Goal: Information Seeking & Learning: Learn about a topic

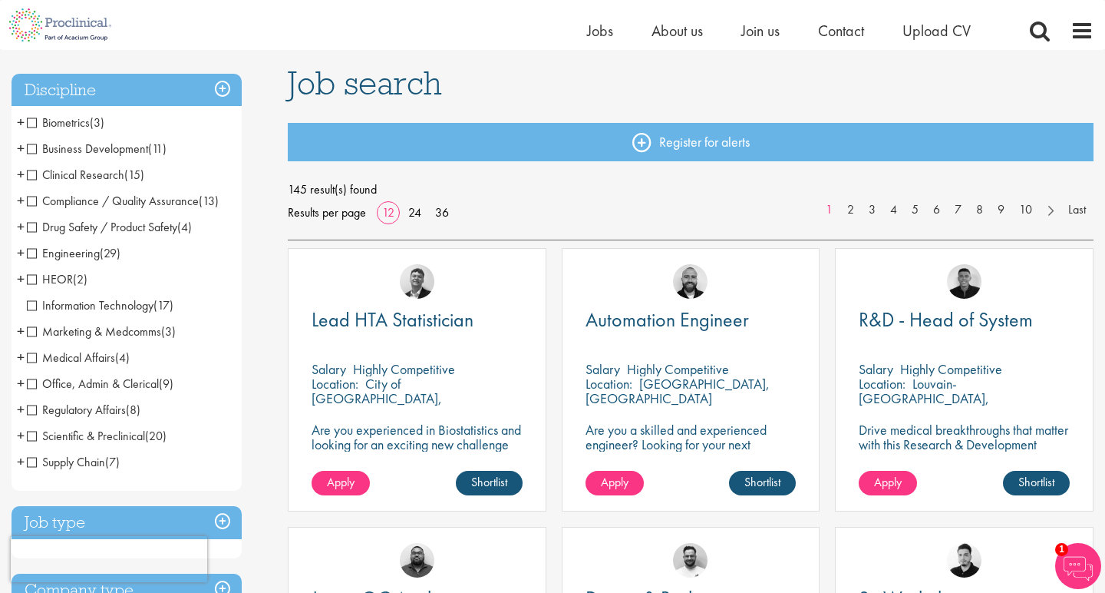
scroll to position [101, 0]
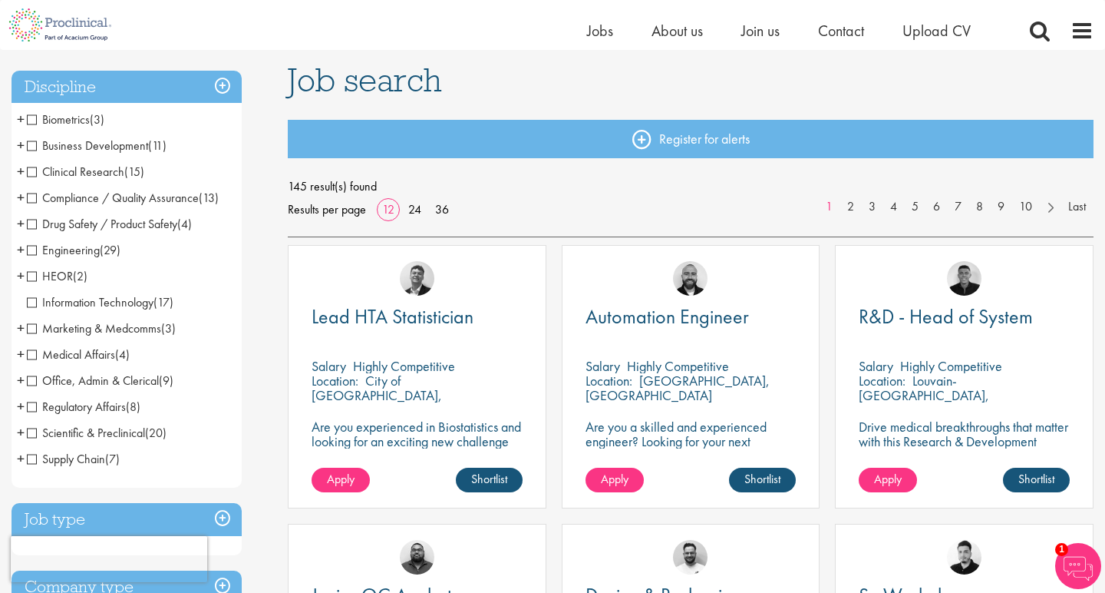
click at [133, 432] on span "Scientific & Preclinical" at bounding box center [86, 432] width 118 height 16
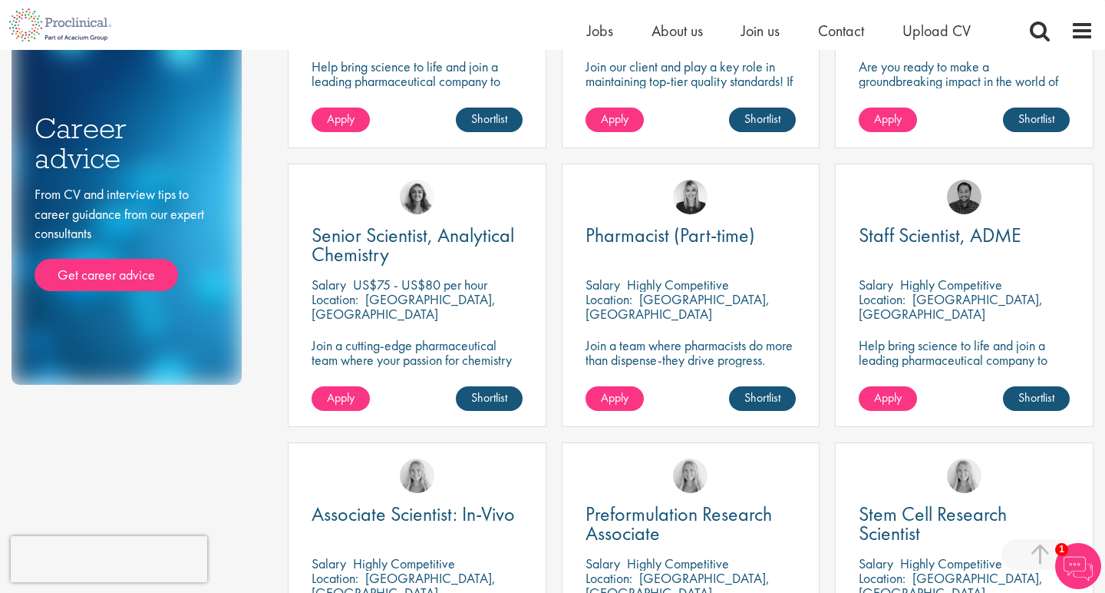
scroll to position [964, 0]
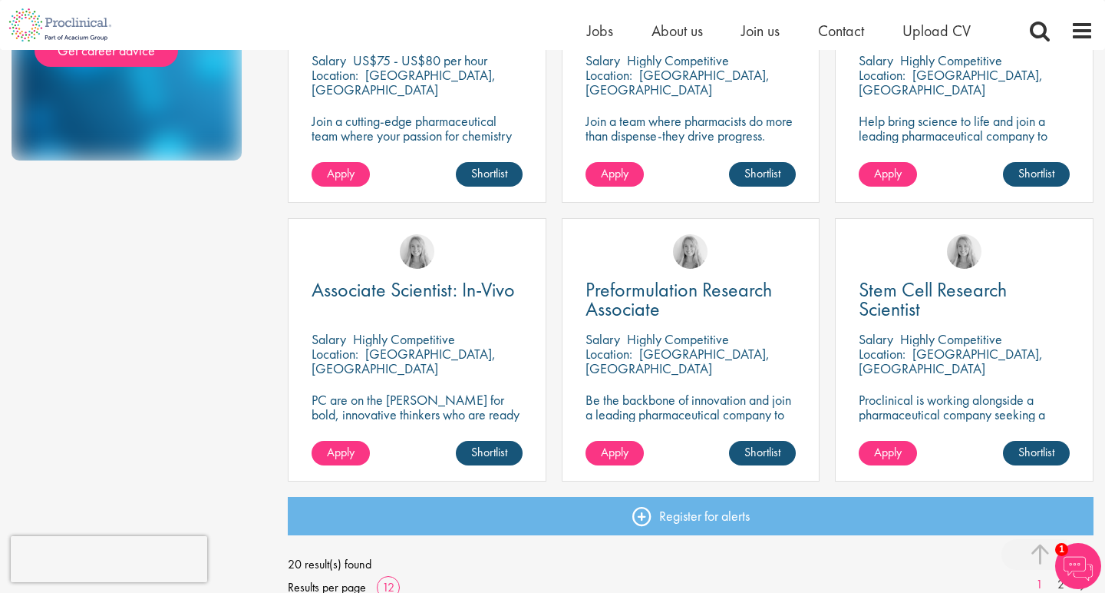
click at [643, 348] on p "[GEOGRAPHIC_DATA], [GEOGRAPHIC_DATA]" at bounding box center [678, 361] width 184 height 32
click at [636, 296] on span "Preformulation Research Associate" at bounding box center [679, 298] width 187 height 45
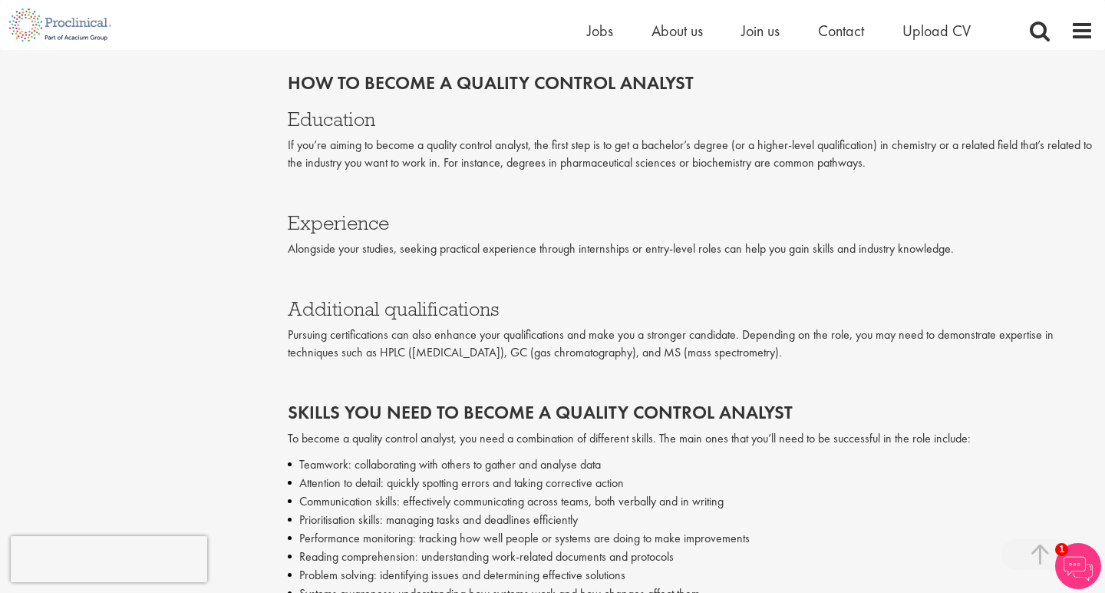
scroll to position [1947, 0]
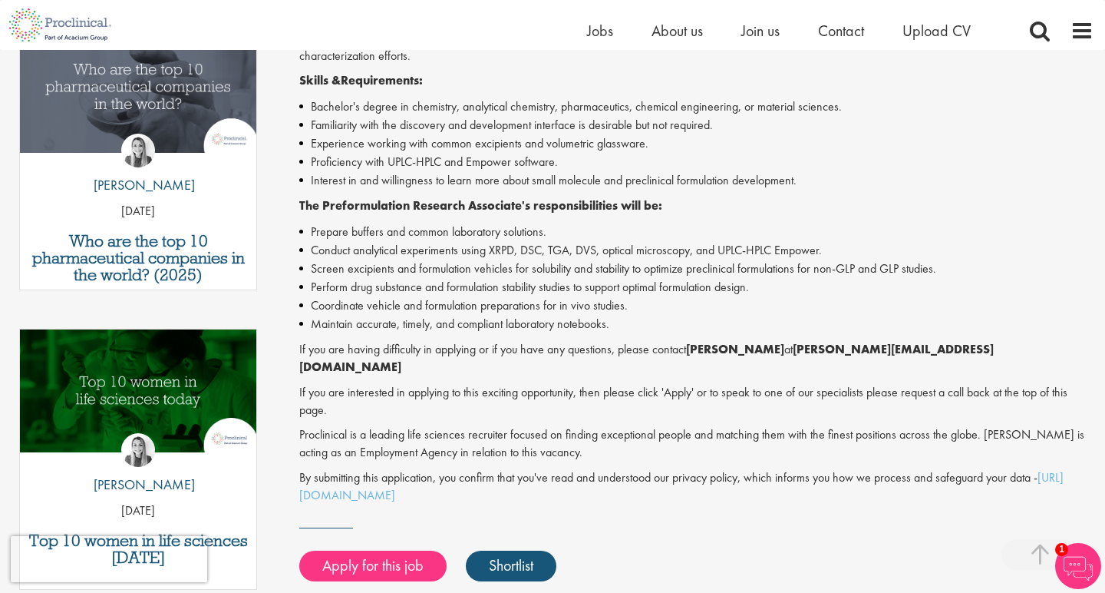
scroll to position [529, 0]
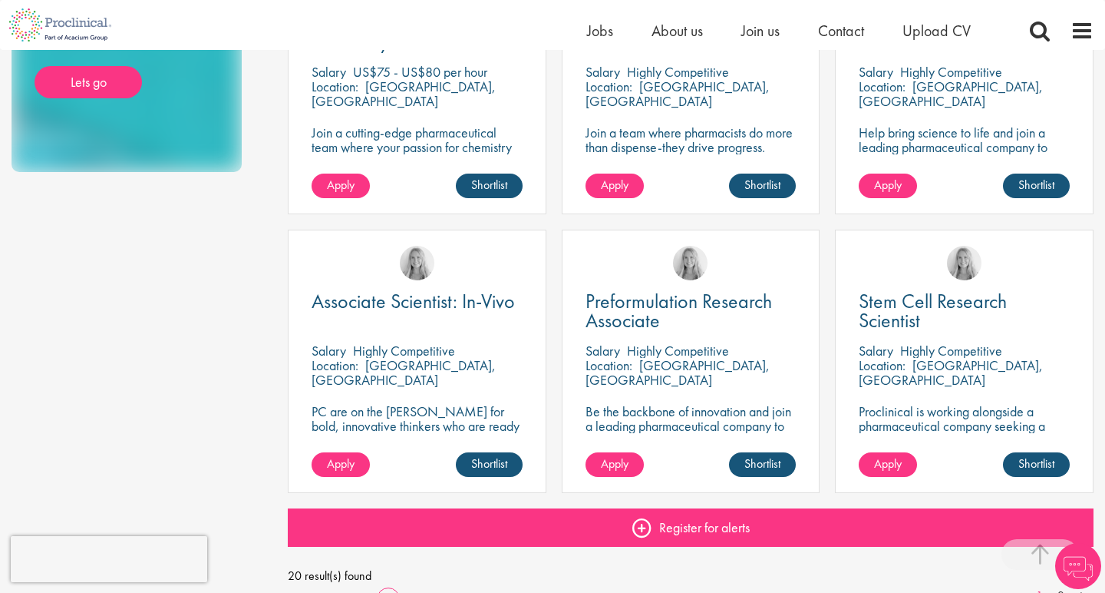
scroll to position [928, 0]
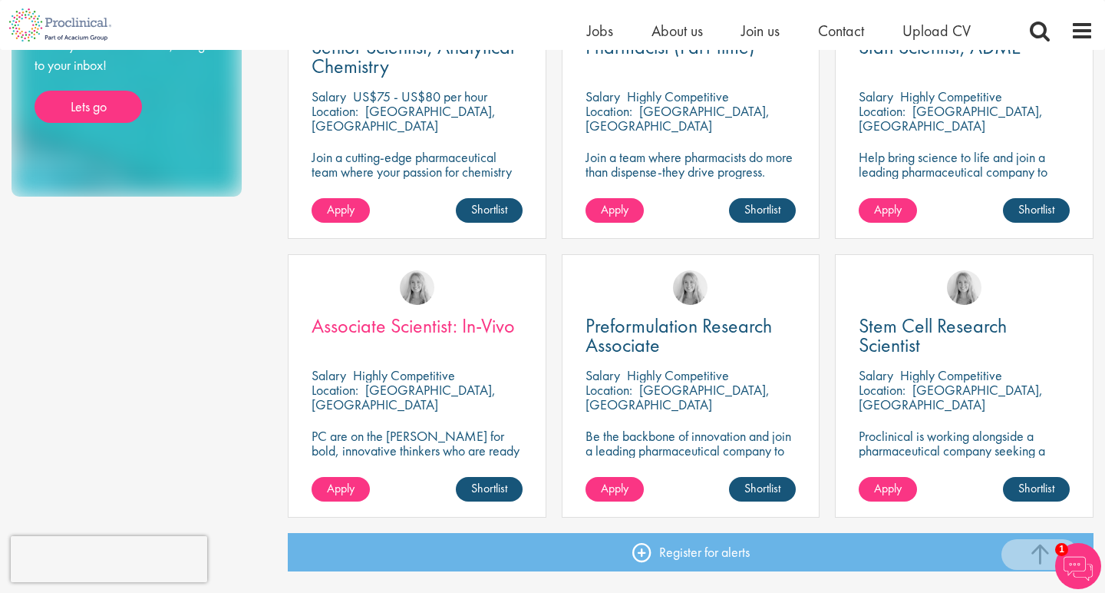
click at [495, 333] on span "Associate Scientist: In-Vivo" at bounding box center [413, 325] width 203 height 26
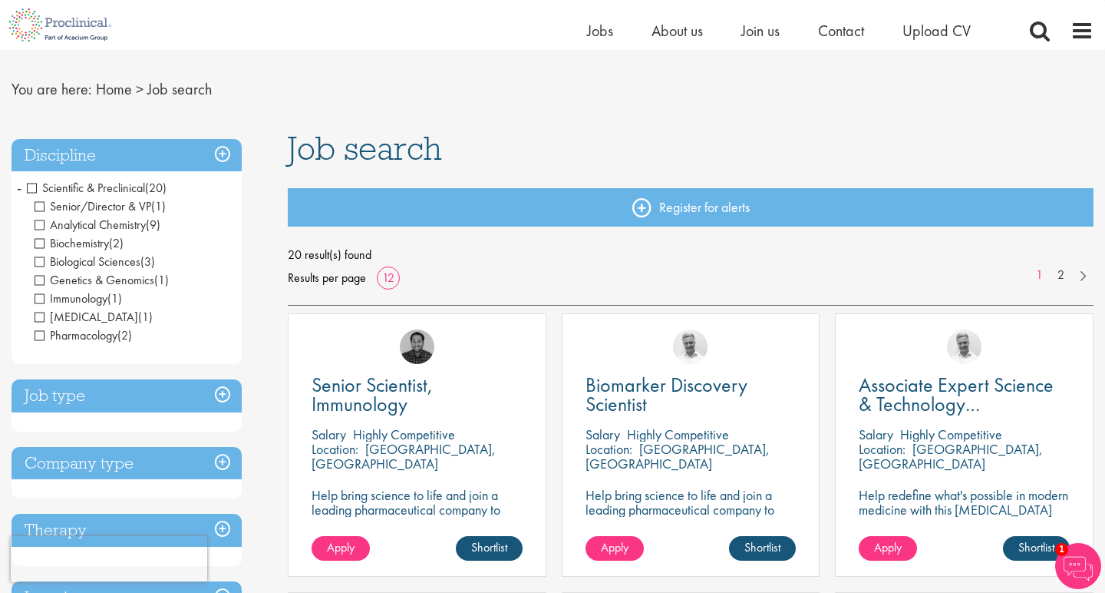
scroll to position [29, 0]
